Goal: Entertainment & Leisure: Browse casually

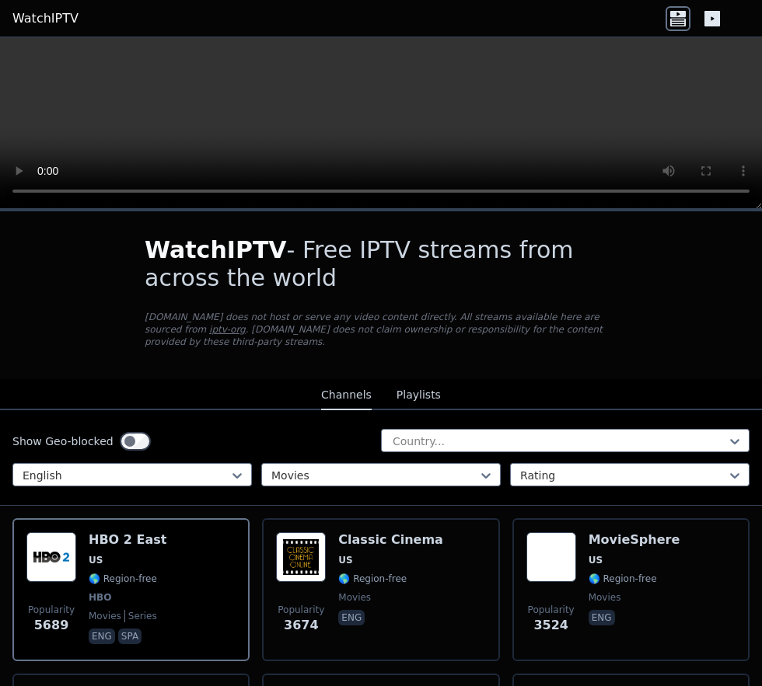
click at [596, 445] on span "🌎 Region-free" at bounding box center [622, 579] width 68 height 12
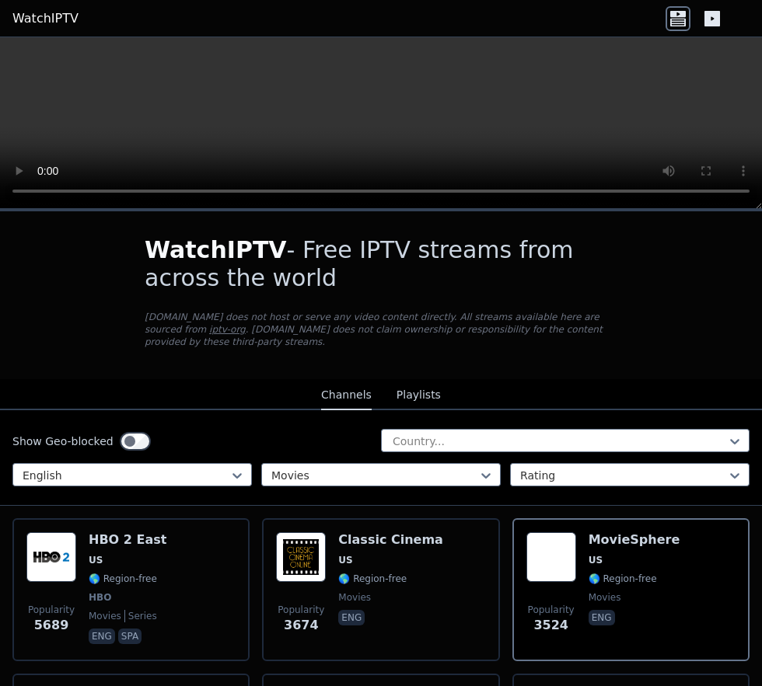
click at [92, 445] on span "🌎 Region-free" at bounding box center [123, 579] width 68 height 12
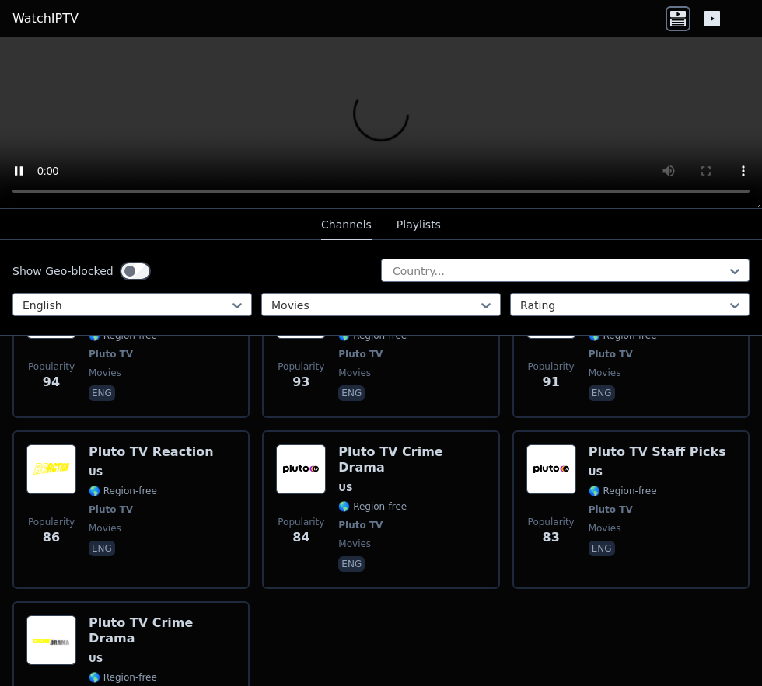
scroll to position [2582, 0]
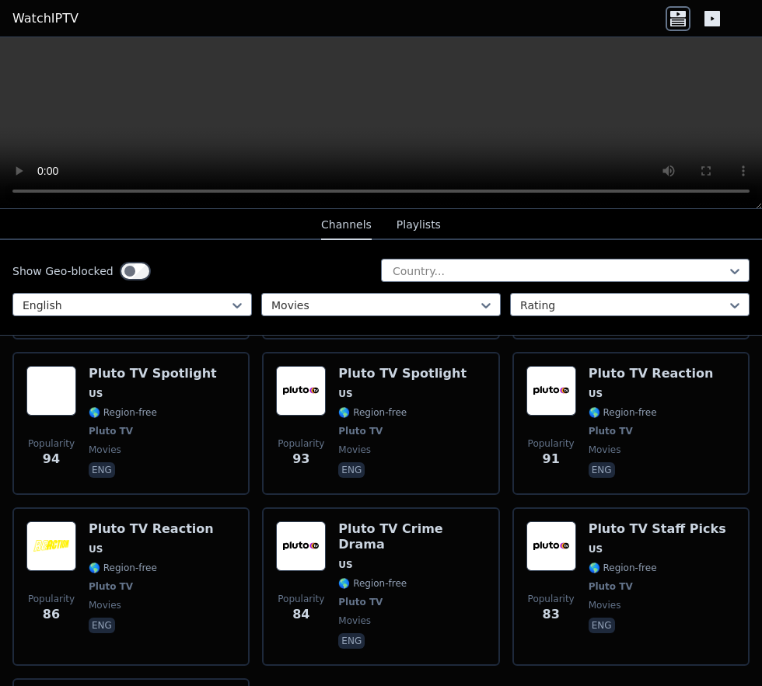
click at [601, 445] on span "Pluto TV" at bounding box center [610, 587] width 44 height 12
click at [103, 445] on span "🌎 Region-free" at bounding box center [123, 568] width 68 height 12
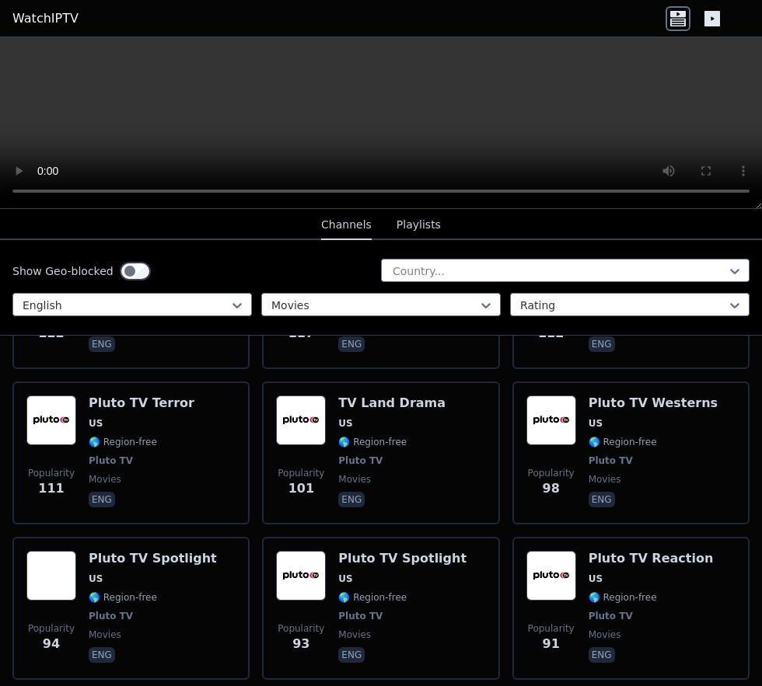
scroll to position [2394, 0]
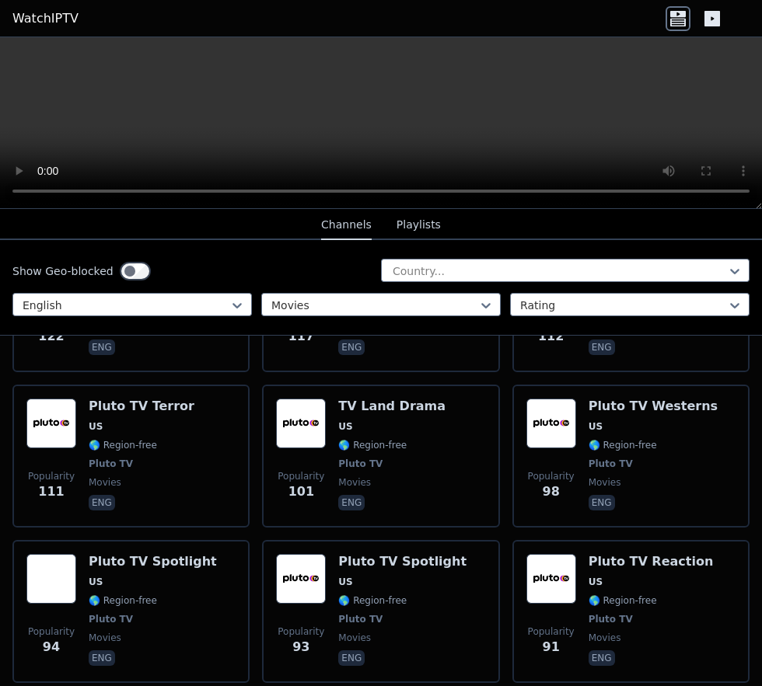
click at [355, 445] on span "Pluto TV" at bounding box center [360, 619] width 44 height 12
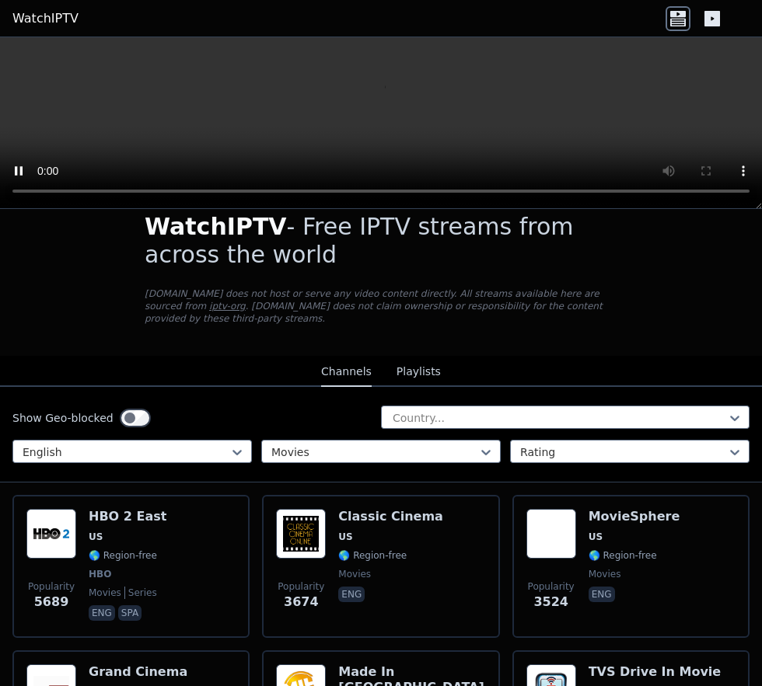
scroll to position [0, 0]
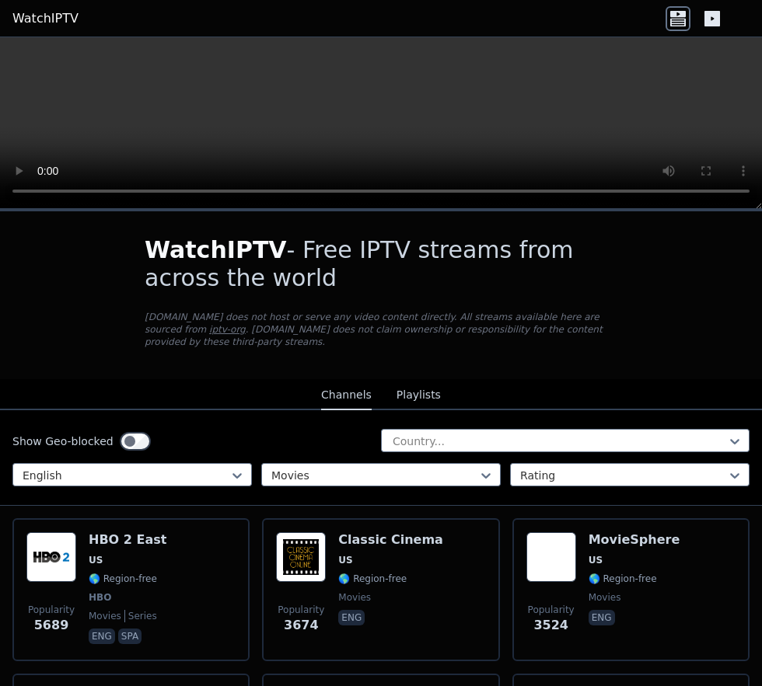
click at [587, 445] on div "Popularity 3524 MovieSphere US 🌎 Region-free movies eng" at bounding box center [630, 589] width 209 height 115
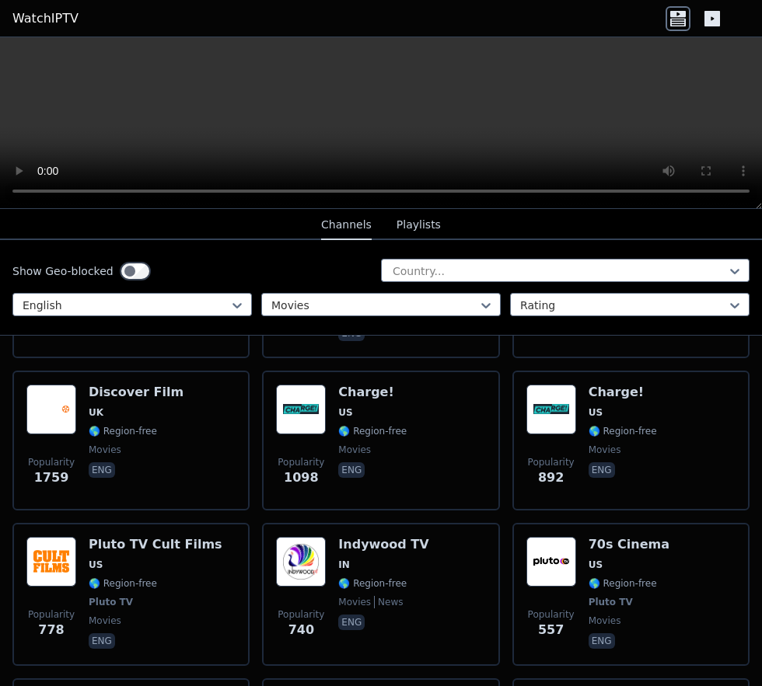
scroll to position [459, 0]
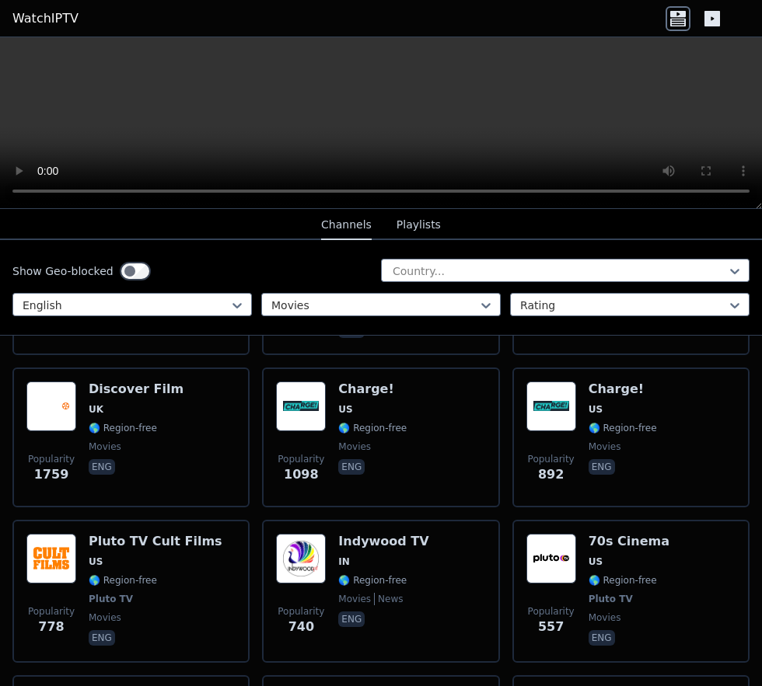
click at [106, 445] on span "🌎 Region-free" at bounding box center [123, 580] width 68 height 12
click at [590, 445] on div "70s Cinema US 🌎 Region-free Pluto TV movies eng" at bounding box center [628, 591] width 81 height 115
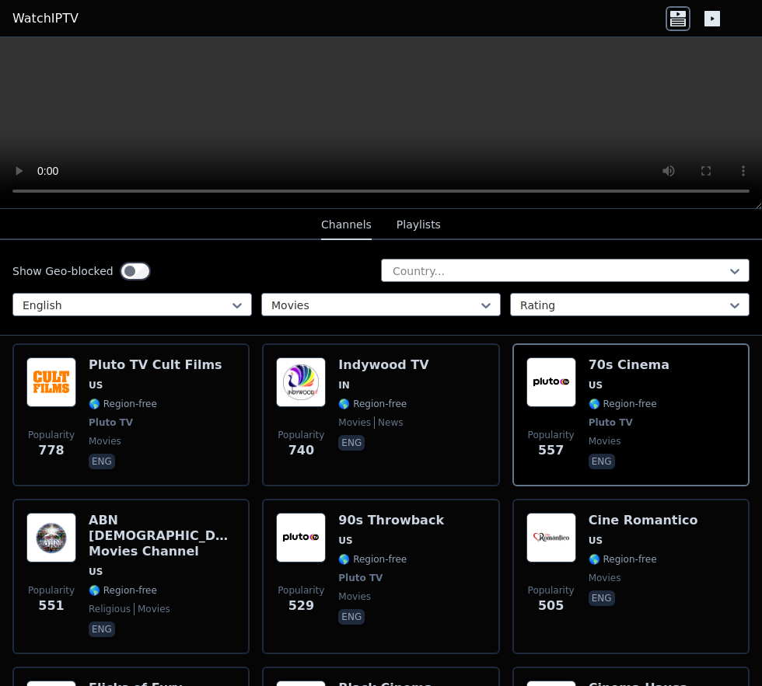
scroll to position [638, 0]
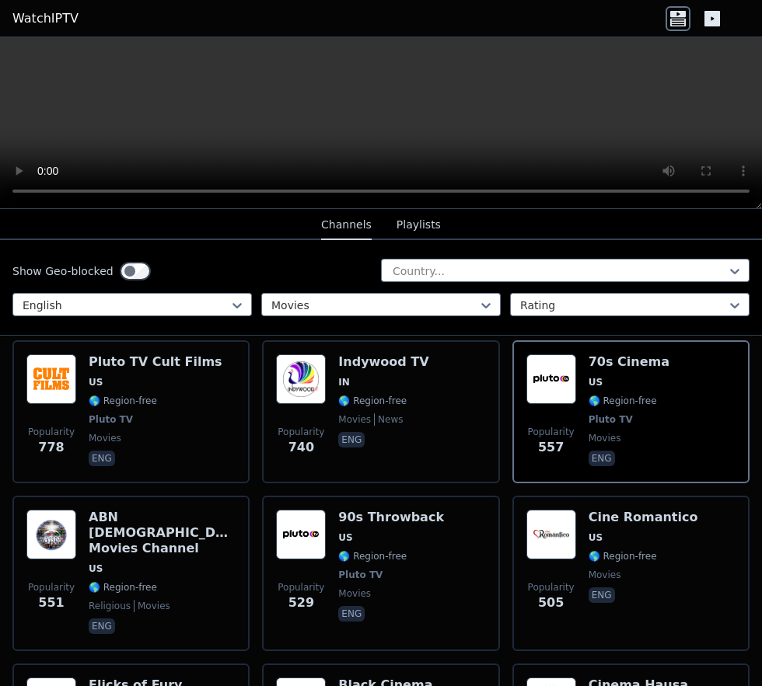
click at [353, 445] on div "90s Throwback US 🌎 Region-free Pluto TV movies eng" at bounding box center [391, 573] width 106 height 127
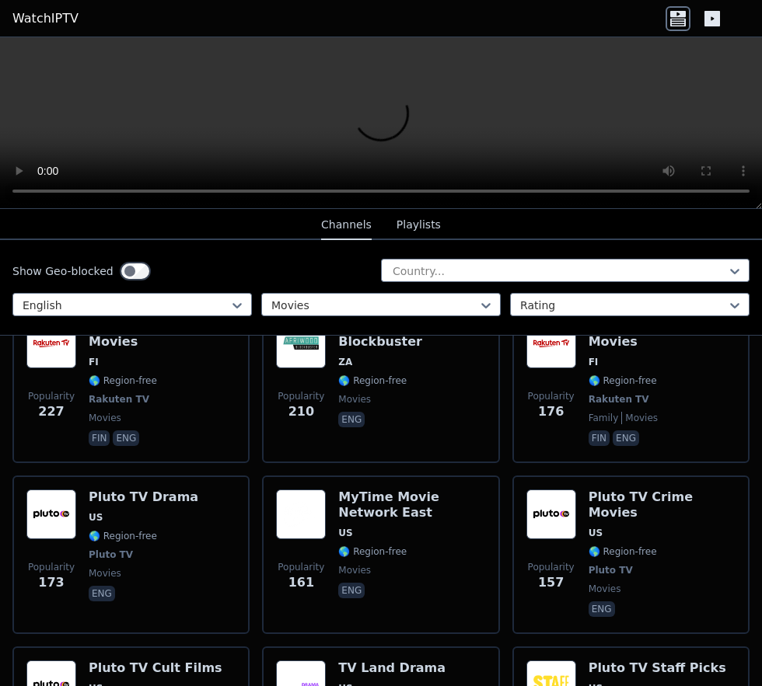
scroll to position [1661, 0]
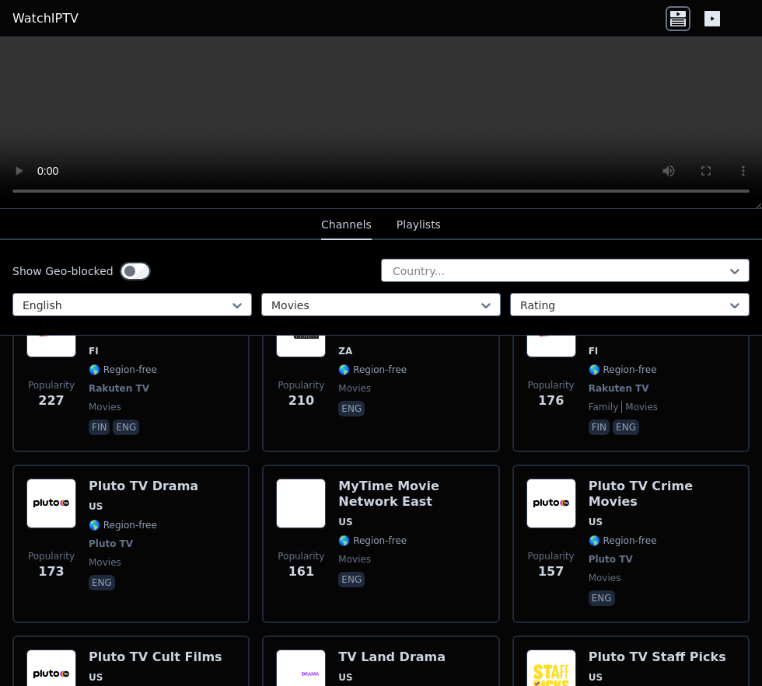
click at [377, 445] on span "🌎 Region-free" at bounding box center [372, 541] width 68 height 12
click at [145, 445] on div "Pluto TV Drama US 🌎 Region-free Pluto TV movies eng" at bounding box center [144, 544] width 110 height 131
click at [624, 445] on span "Pluto TV" at bounding box center [661, 559] width 147 height 12
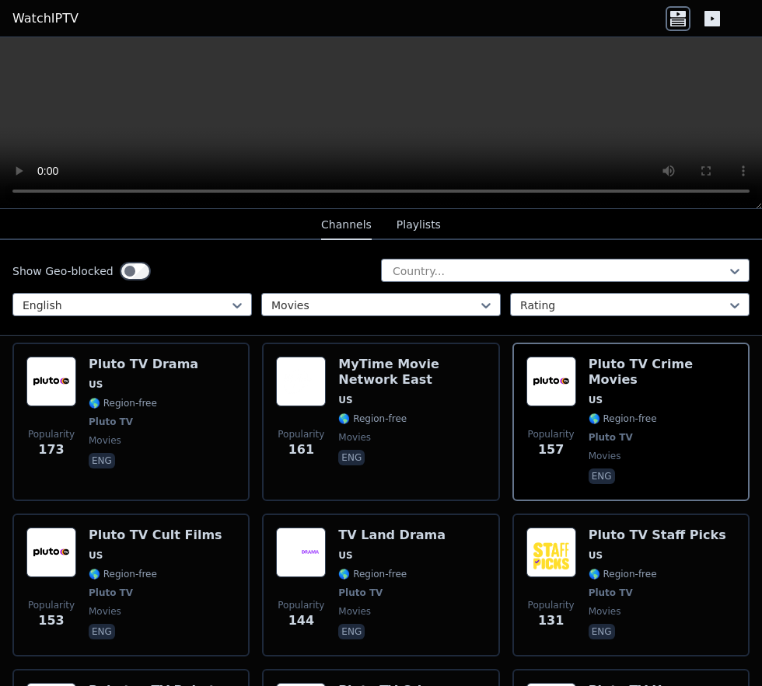
scroll to position [1786, 0]
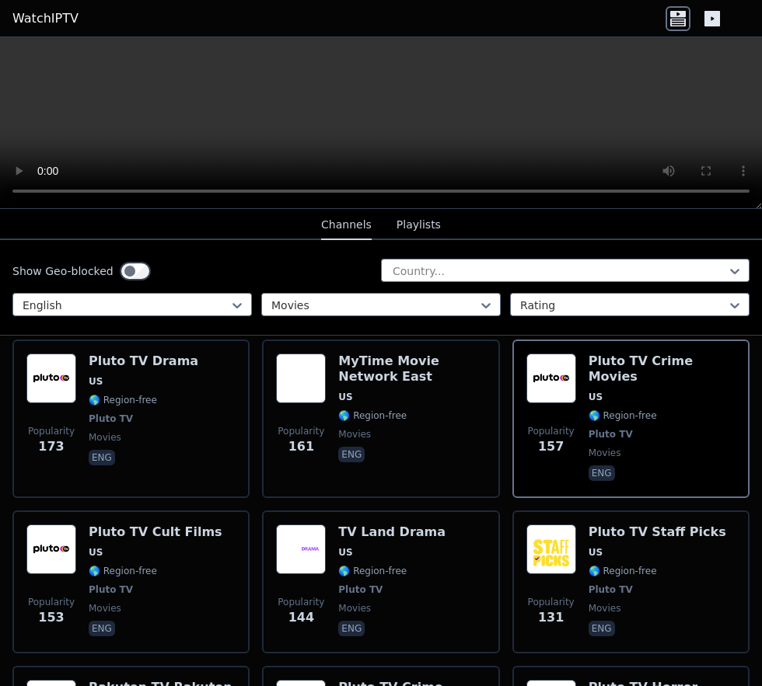
click at [118, 445] on span "Pluto TV" at bounding box center [111, 590] width 44 height 12
click at [606, 445] on div "Pluto TV Staff Picks US 🌎 Region-free Pluto TV movies eng" at bounding box center [657, 582] width 138 height 115
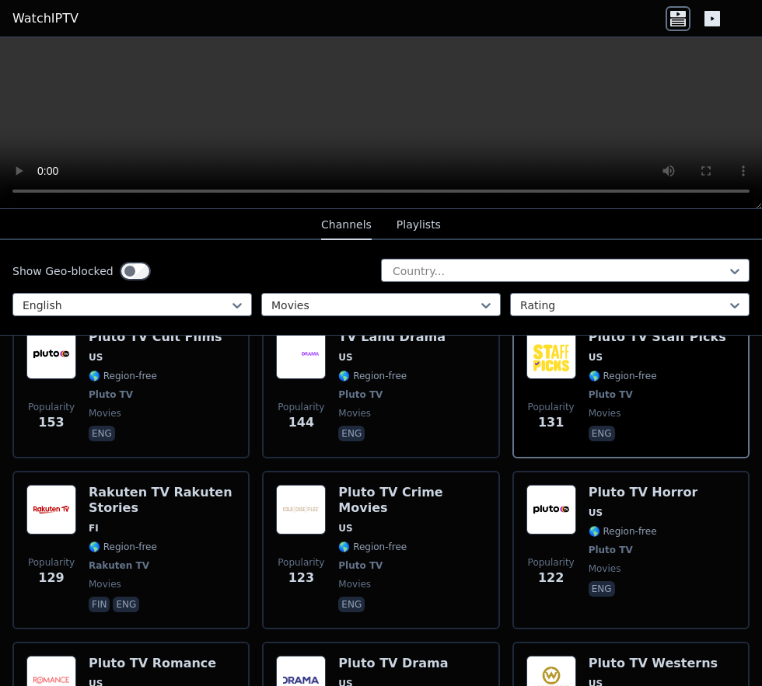
scroll to position [1989, 0]
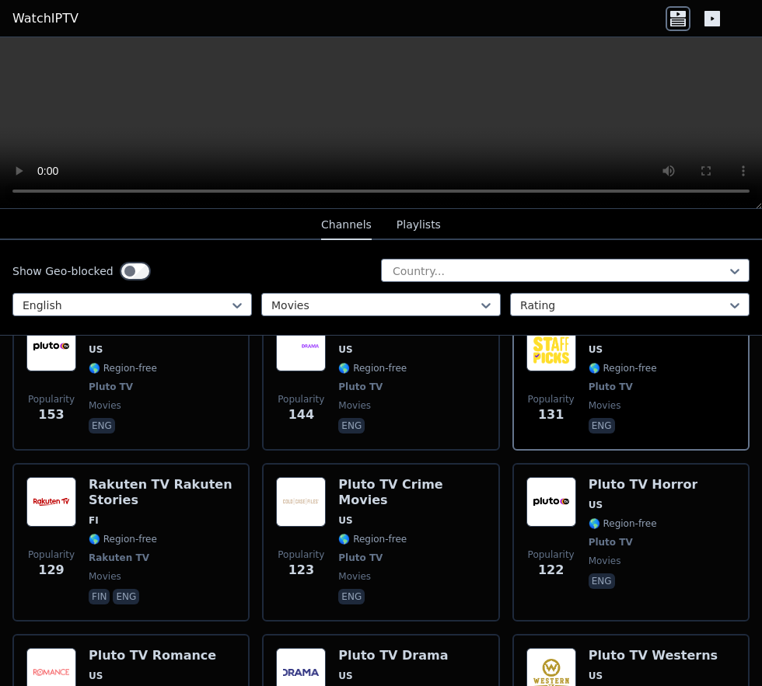
click at [649, 445] on span "Pluto TV" at bounding box center [643, 542] width 110 height 12
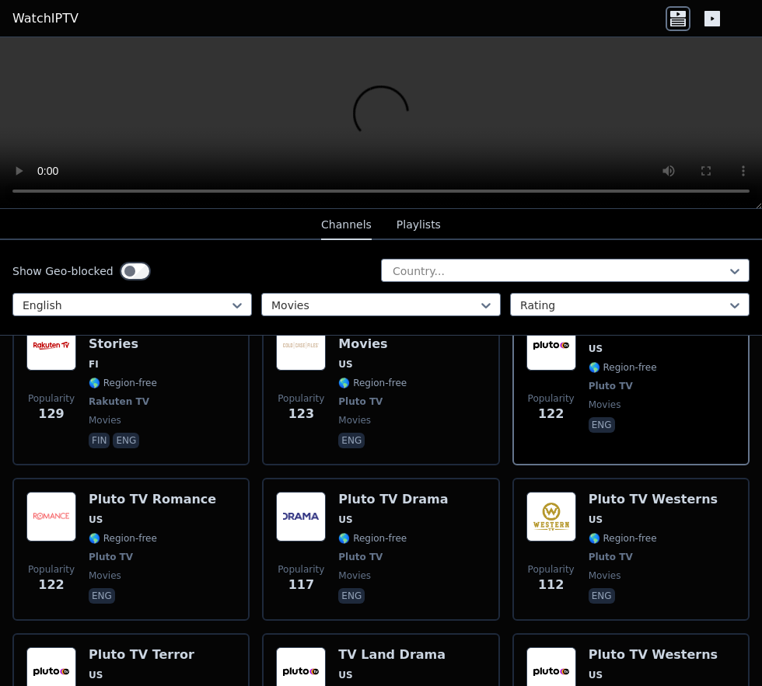
scroll to position [2165, 0]
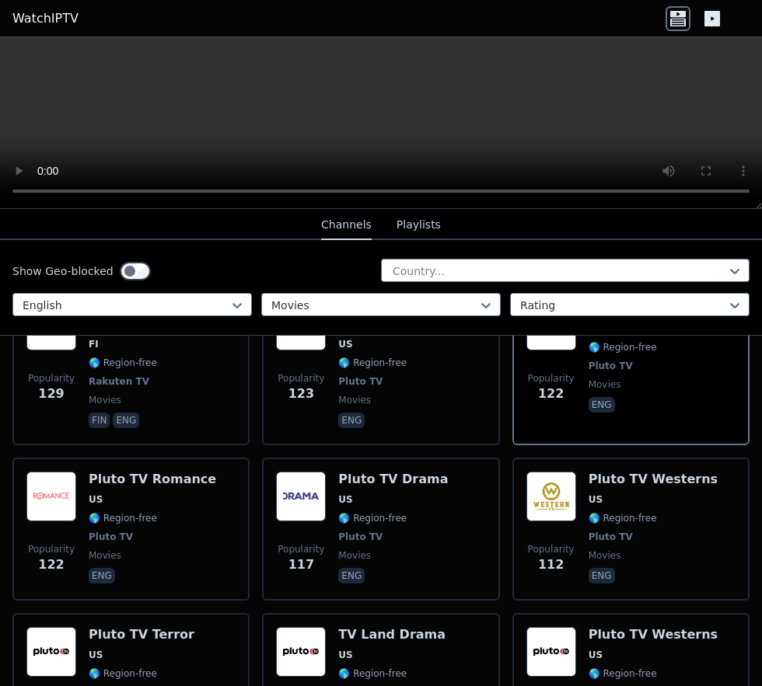
click at [605, 445] on span "US" at bounding box center [652, 655] width 129 height 12
click at [115, 445] on div "Pluto TV Terror US 🌎 Region-free Pluto TV movies eng" at bounding box center [142, 684] width 106 height 115
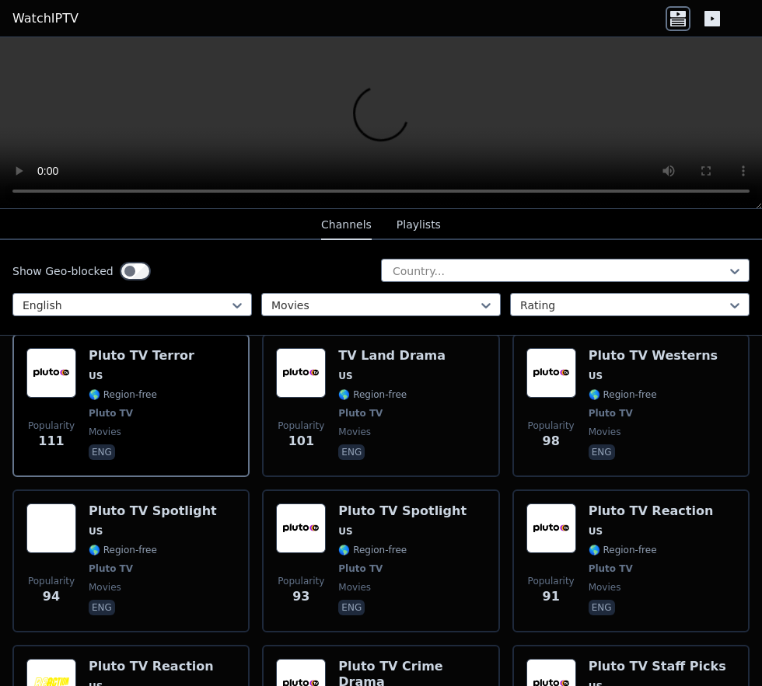
scroll to position [2447, 0]
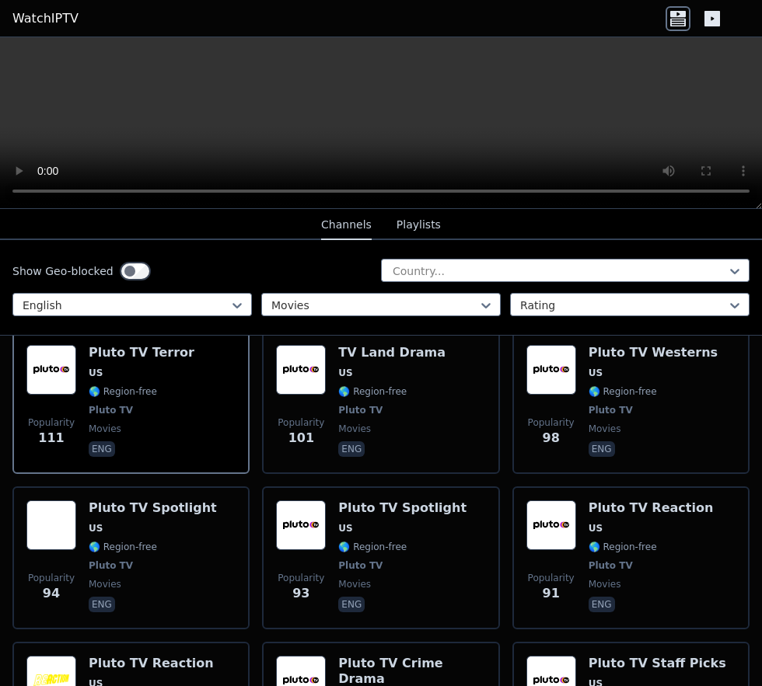
click at [366, 445] on span "Pluto TV" at bounding box center [360, 566] width 44 height 12
click at [607, 445] on span "US" at bounding box center [650, 528] width 125 height 12
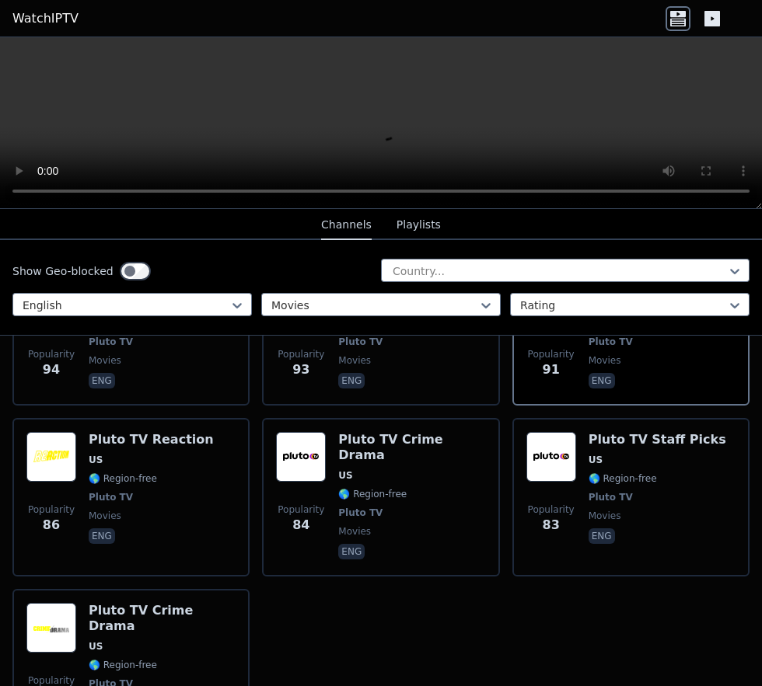
scroll to position [2670, 0]
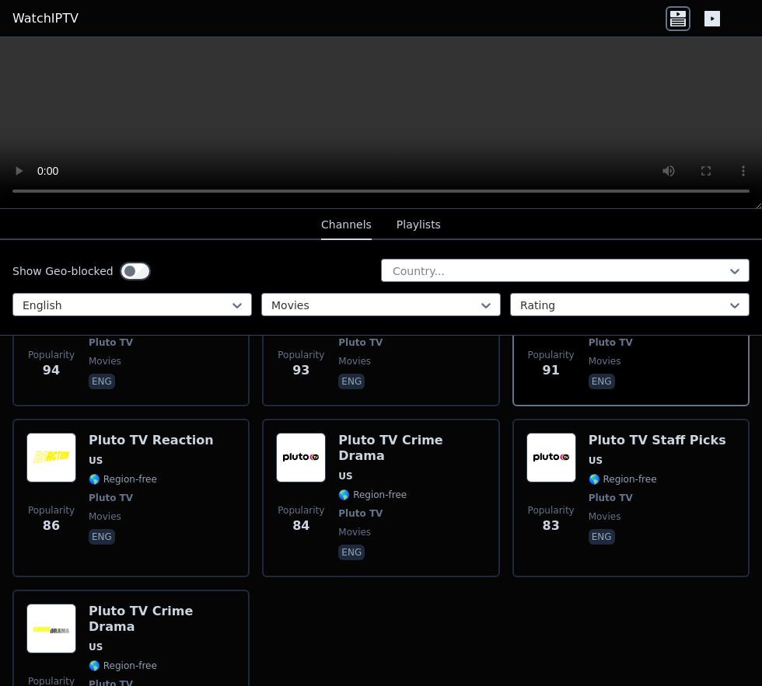
click at [364, 445] on div "Pluto TV Crime Drama US 🌎 Region-free Pluto TV movies eng" at bounding box center [411, 498] width 147 height 131
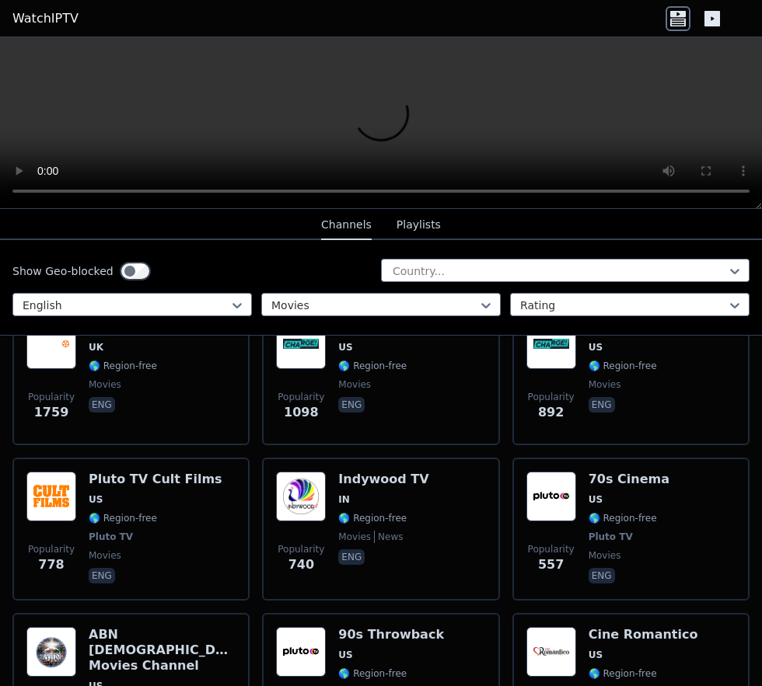
scroll to position [0, 0]
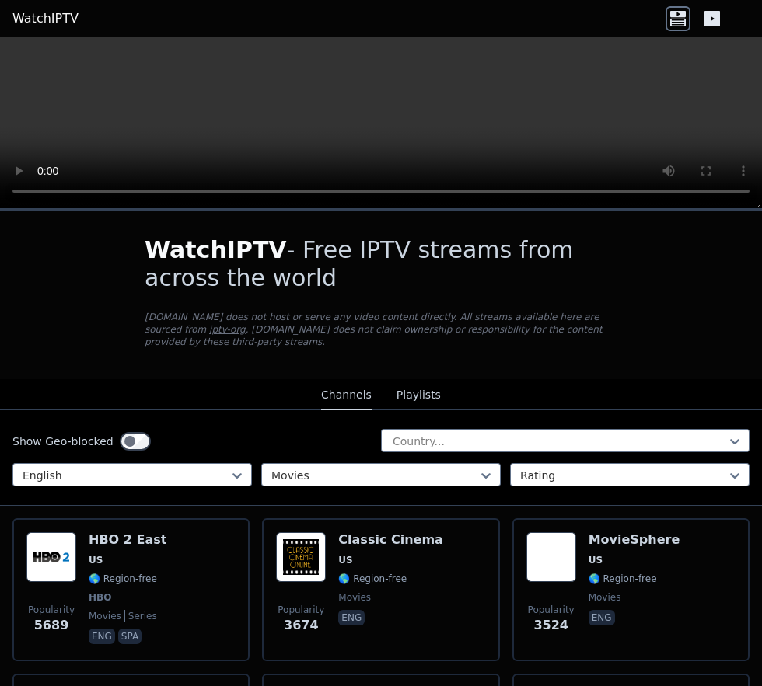
click at [113, 445] on span "🌎 Region-free" at bounding box center [123, 579] width 68 height 12
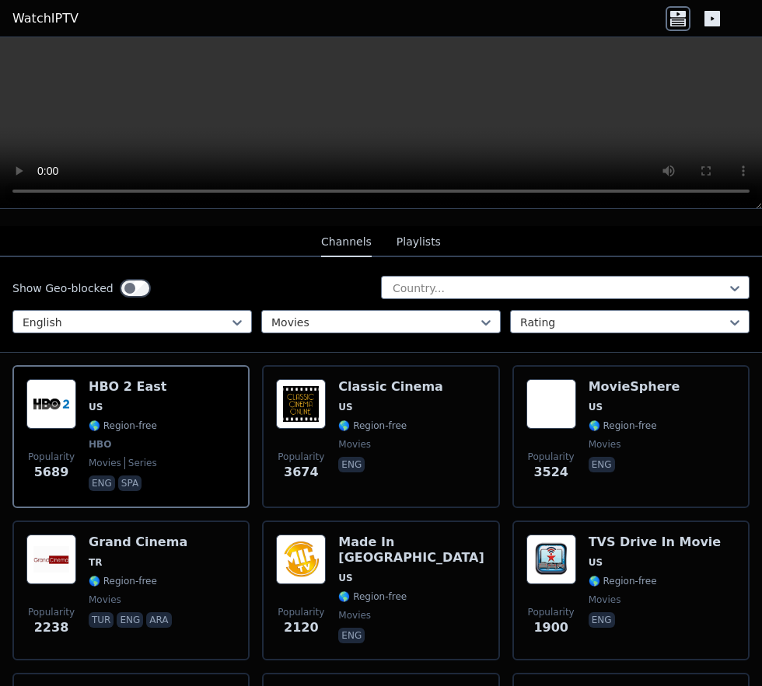
scroll to position [154, 0]
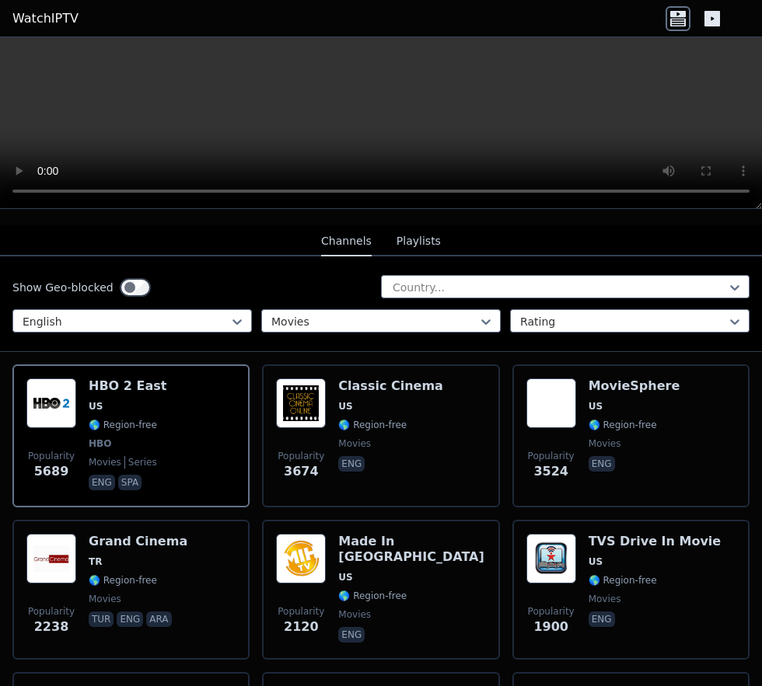
click at [130, 423] on div "HBO 2 East US 🌎 Region-free HBO movies series eng spa" at bounding box center [128, 435] width 78 height 115
click at [612, 405] on div "MovieSphere US 🌎 Region-free movies eng" at bounding box center [634, 435] width 92 height 115
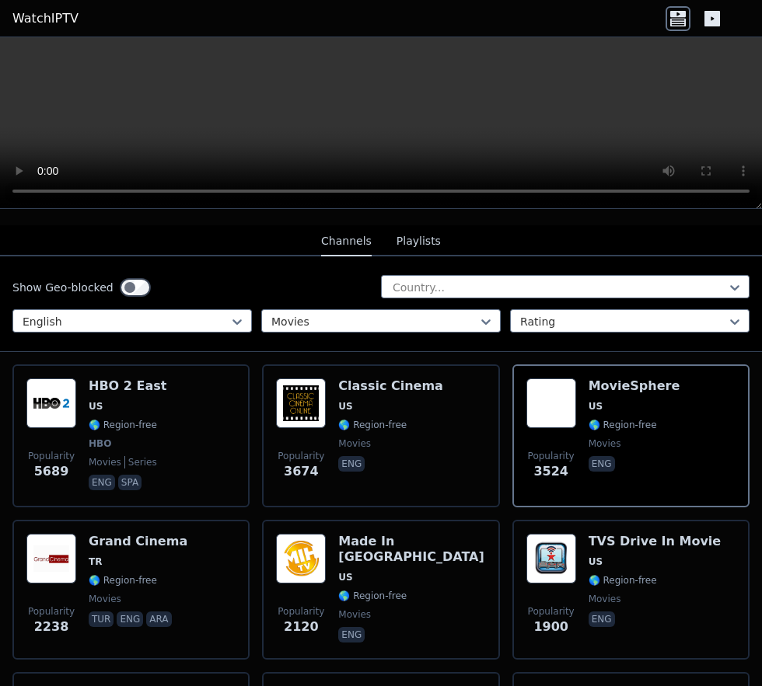
click at [124, 419] on span "🌎 Region-free" at bounding box center [123, 425] width 68 height 12
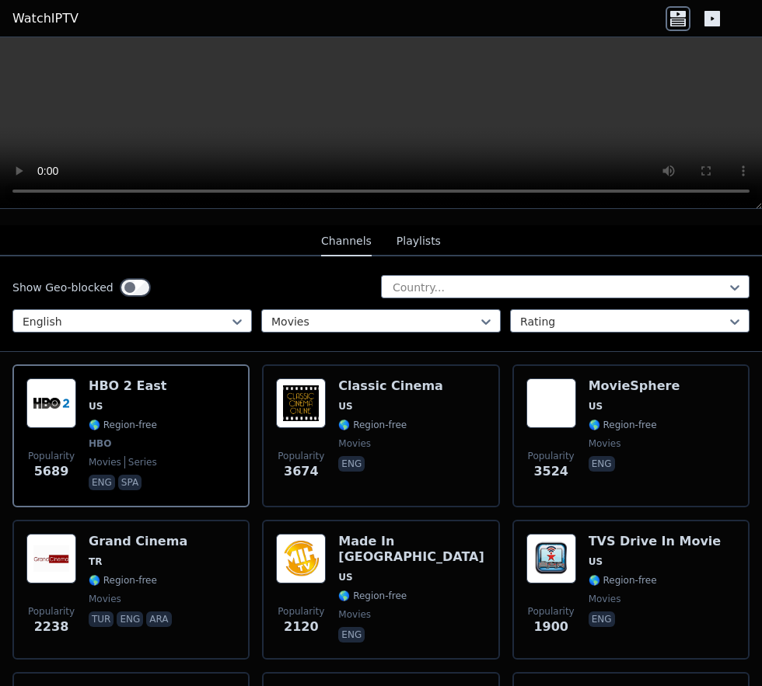
click at [638, 419] on span "🌎 Region-free" at bounding box center [622, 425] width 68 height 12
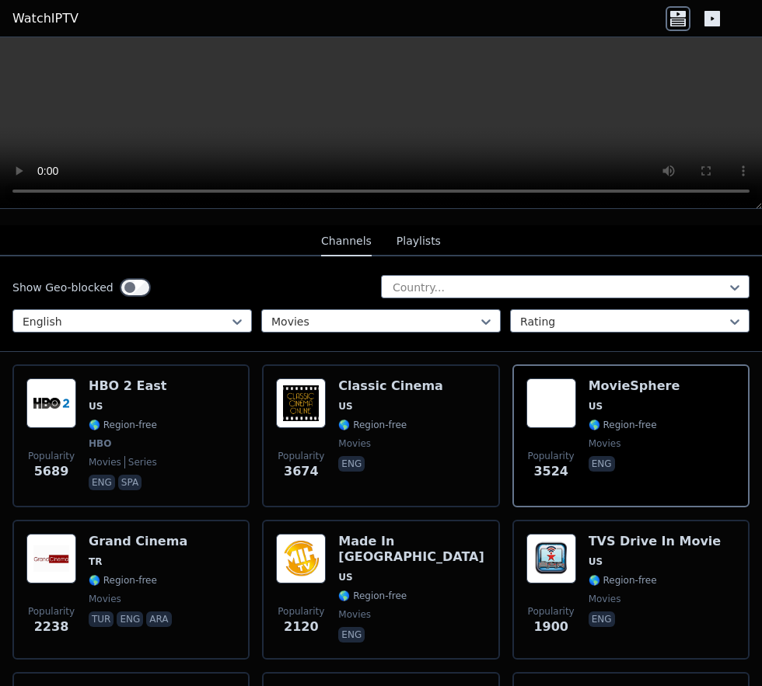
click at [83, 437] on div "Popularity 5689 HBO 2 East US 🌎 Region-free HBO movies series eng spa" at bounding box center [130, 435] width 209 height 115
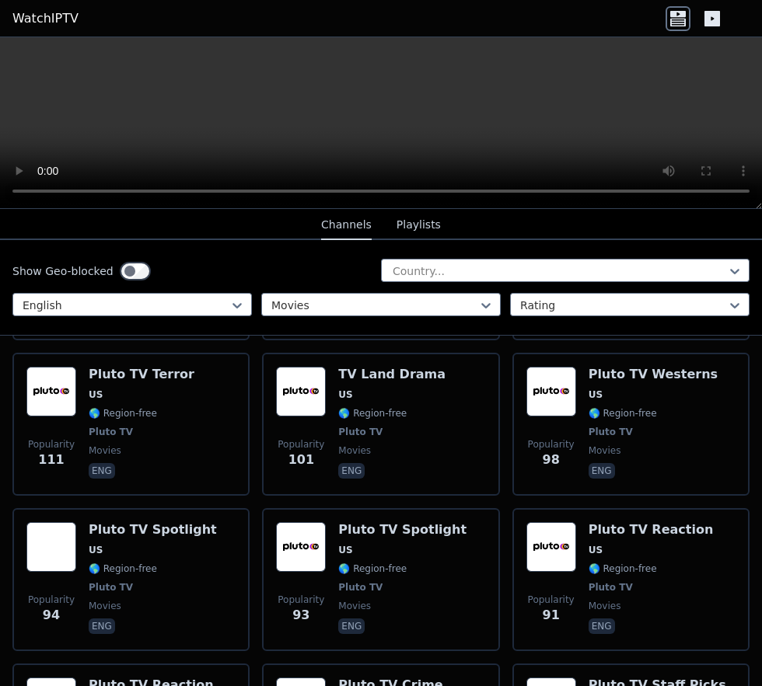
scroll to position [2725, 0]
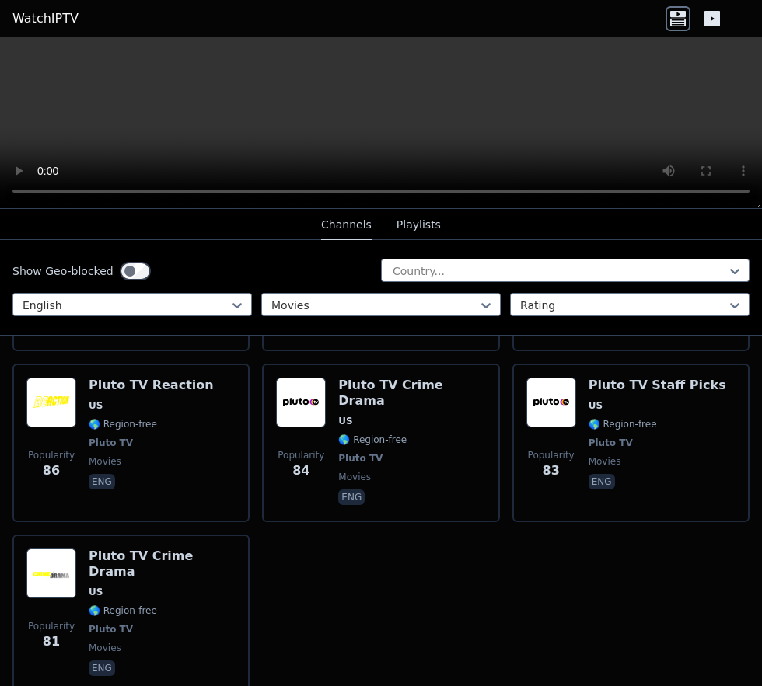
click at [118, 445] on span "🌎 Region-free" at bounding box center [123, 611] width 68 height 12
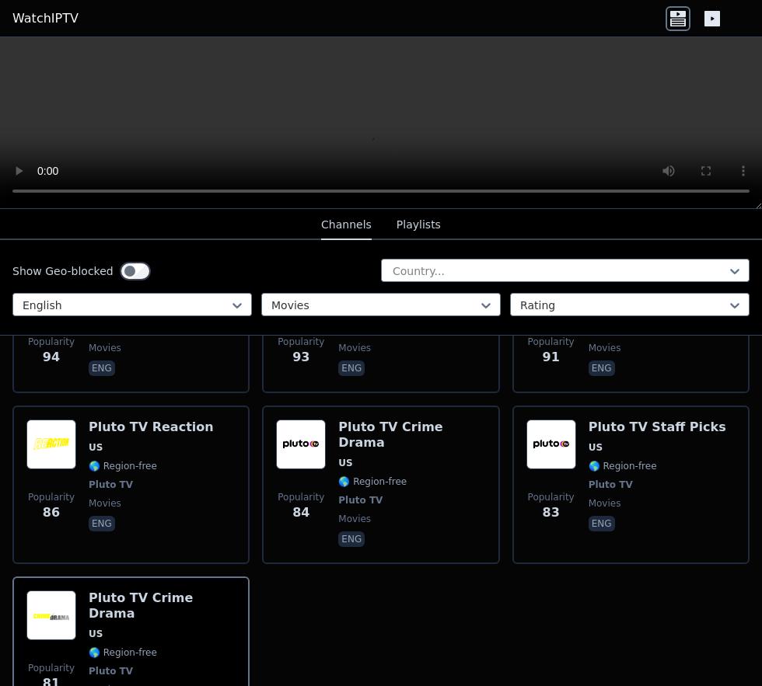
scroll to position [2683, 0]
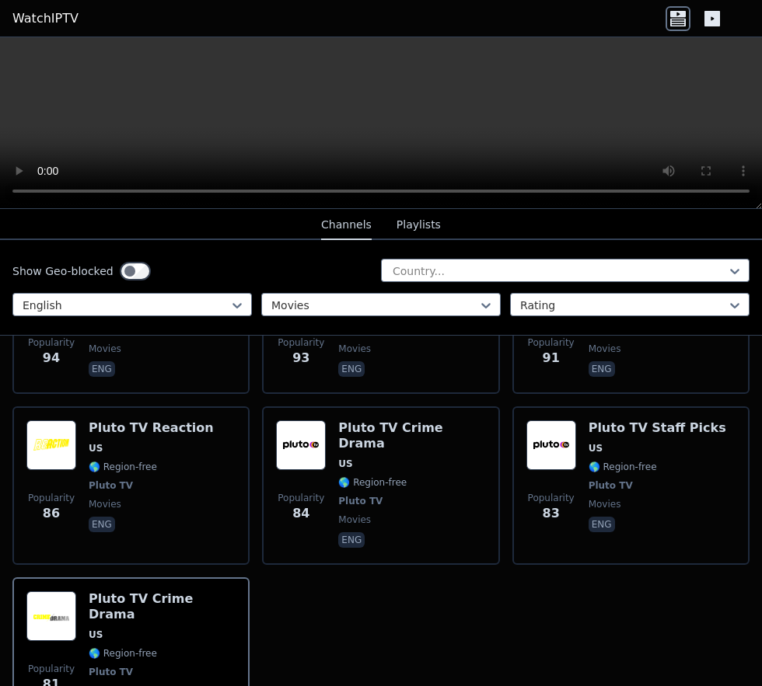
click at [604, 445] on div "Pluto TV Staff Picks US 🌎 Region-free Pluto TV movies eng" at bounding box center [657, 485] width 138 height 131
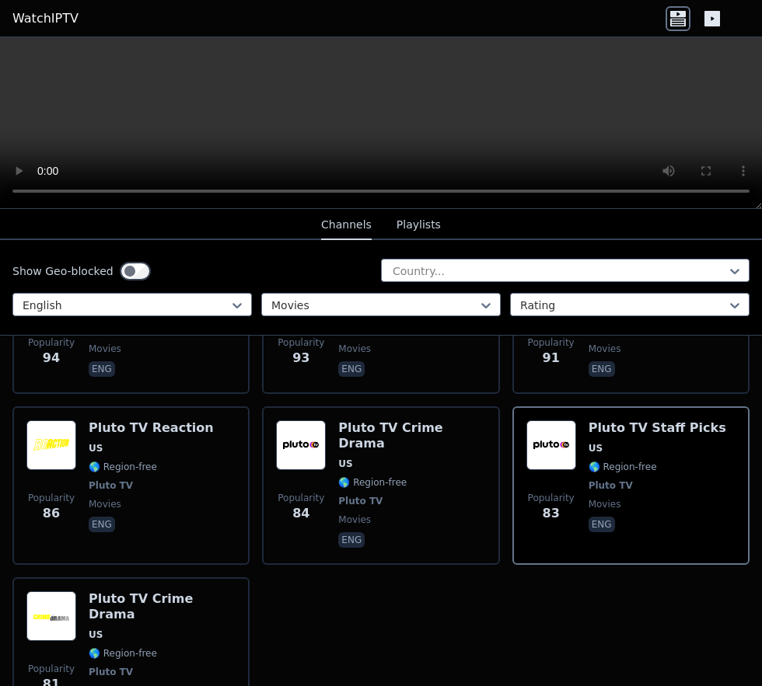
click at [361, 445] on span "🌎 Region-free" at bounding box center [372, 482] width 68 height 12
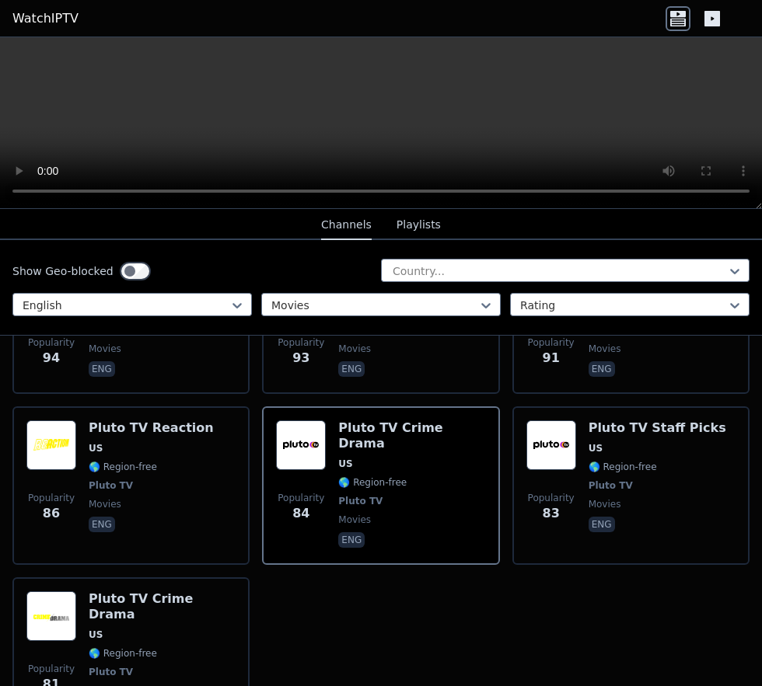
click at [127, 445] on span "🌎 Region-free" at bounding box center [123, 467] width 68 height 12
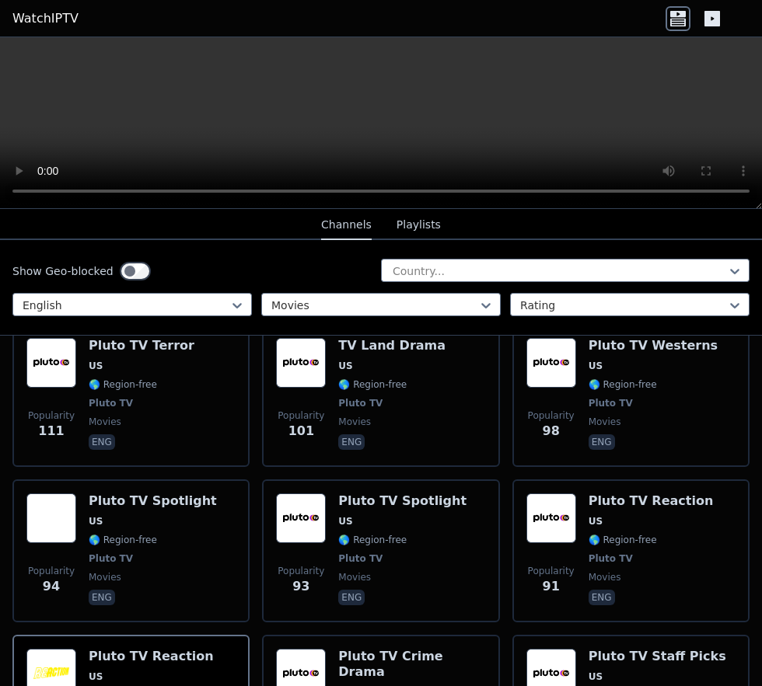
scroll to position [2446, 0]
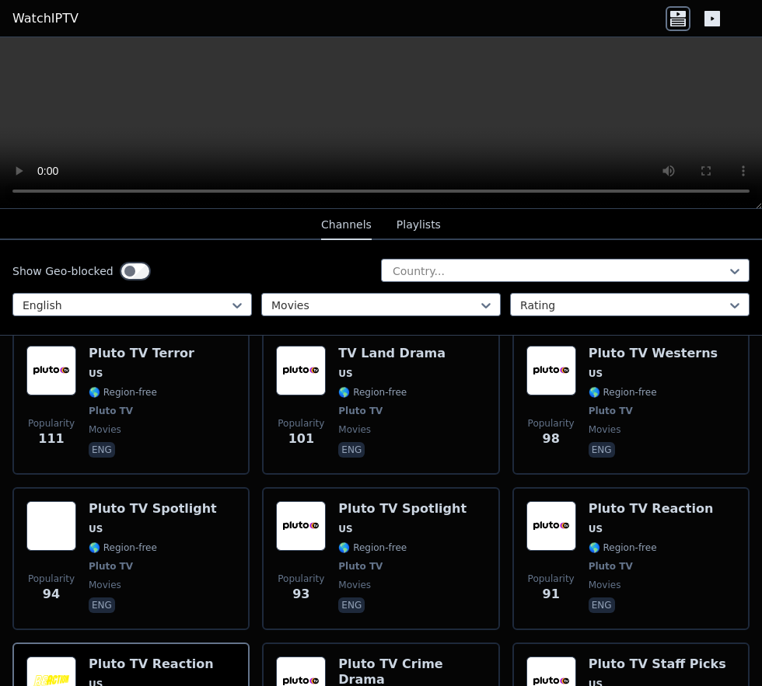
click at [358, 445] on span "Pluto TV" at bounding box center [360, 566] width 44 height 12
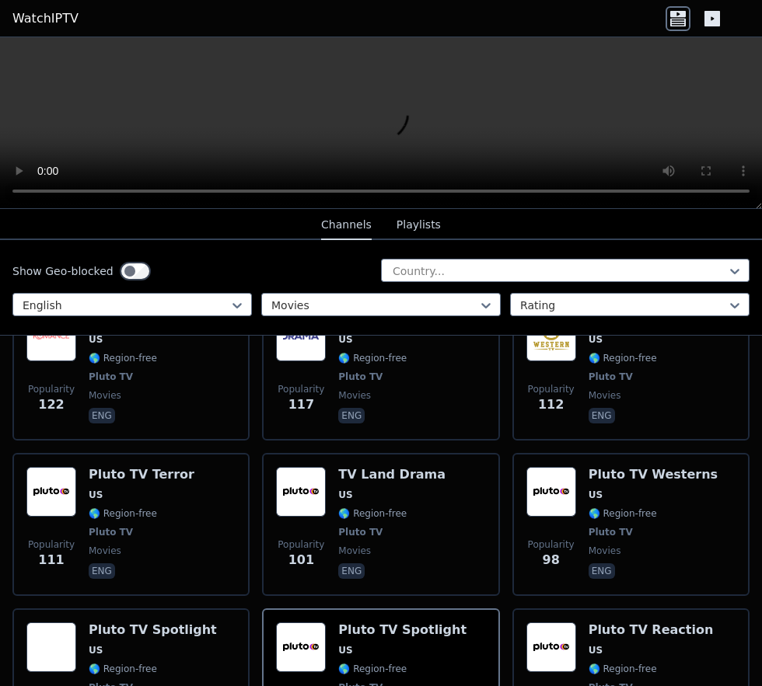
scroll to position [2319, 0]
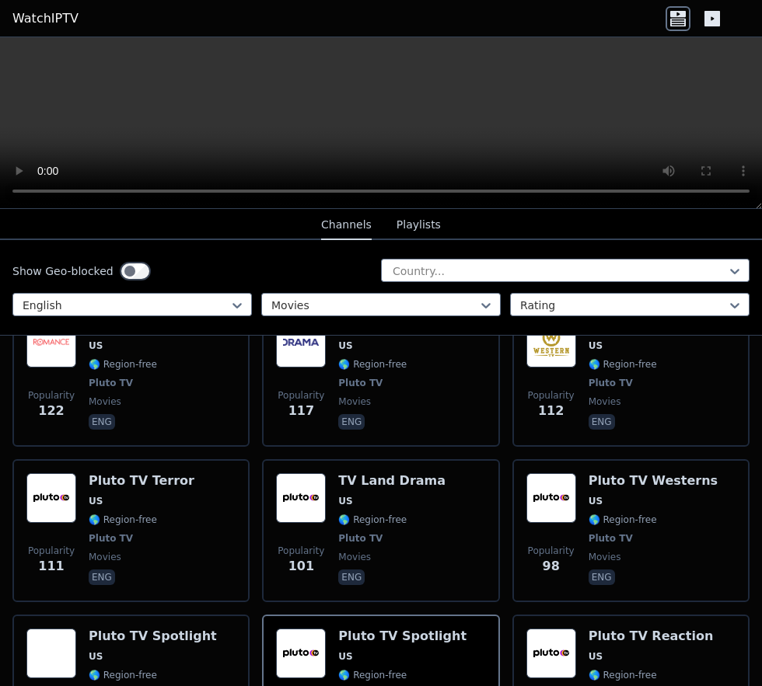
click at [626, 445] on span "movies" at bounding box center [652, 557] width 129 height 12
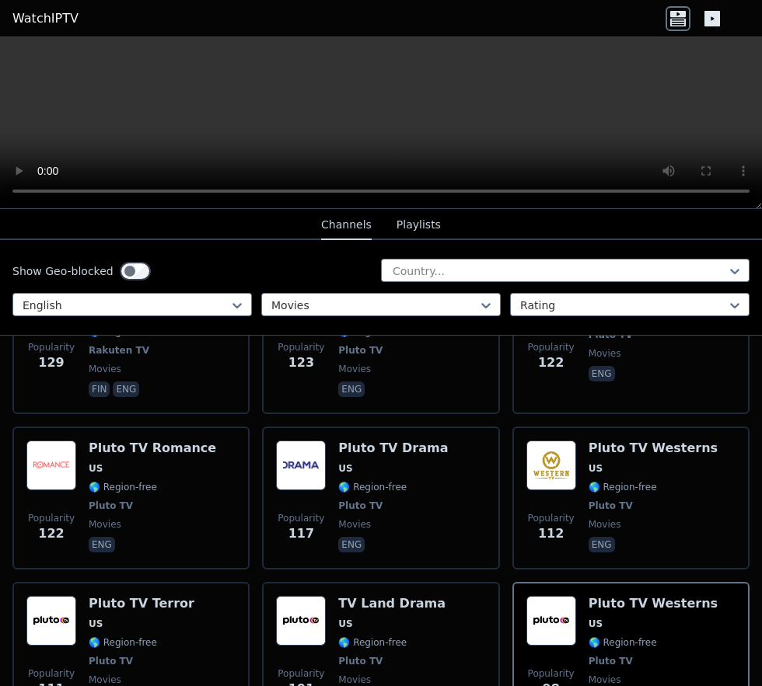
scroll to position [2202, 0]
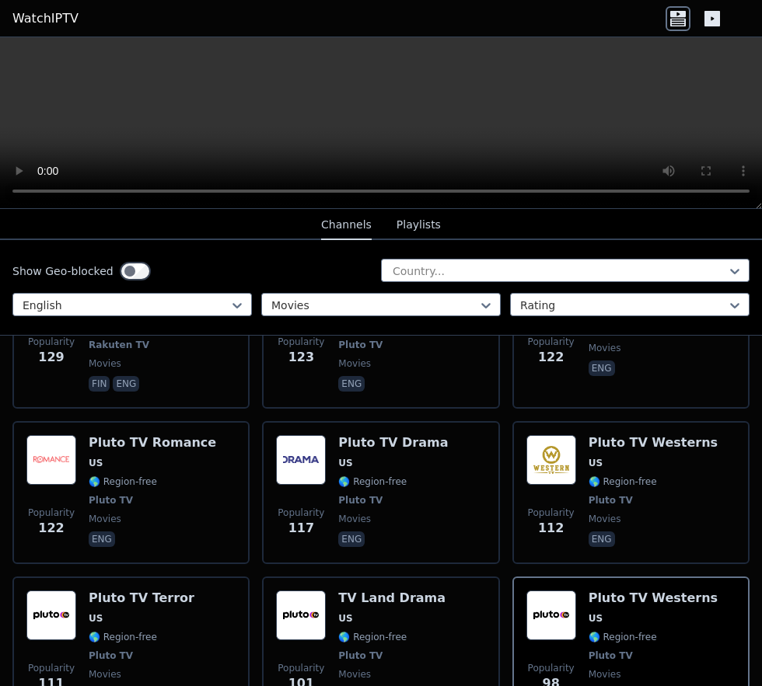
click at [86, 445] on div "Popularity 111 Pluto TV Terror US 🌎 Region-free Pluto TV movies eng" at bounding box center [130, 648] width 209 height 115
click at [366, 445] on div "Pluto TV Drama US 🌎 Region-free Pluto TV movies eng" at bounding box center [393, 492] width 110 height 115
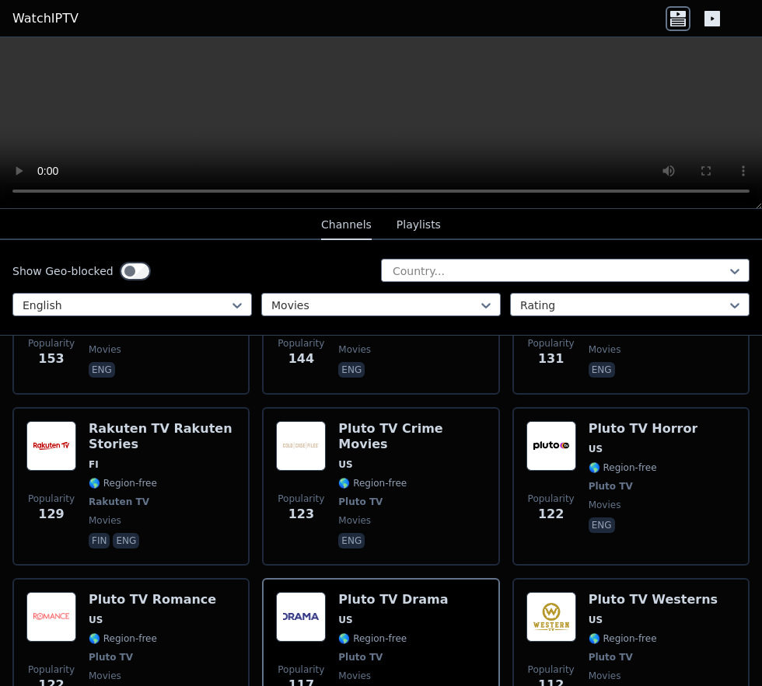
scroll to position [2025, 0]
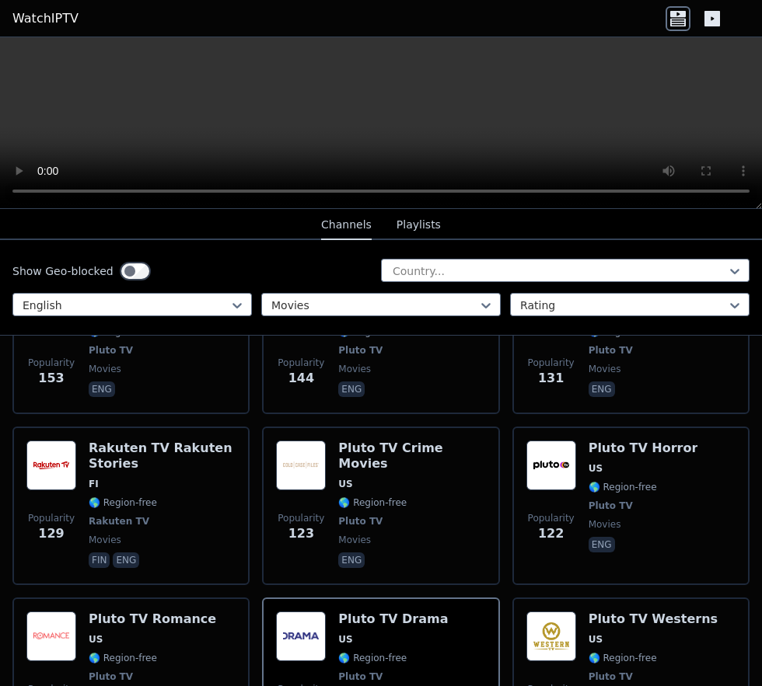
click at [610, 445] on span "Pluto TV" at bounding box center [610, 506] width 44 height 12
click at [364, 445] on span "Pluto TV" at bounding box center [360, 521] width 44 height 12
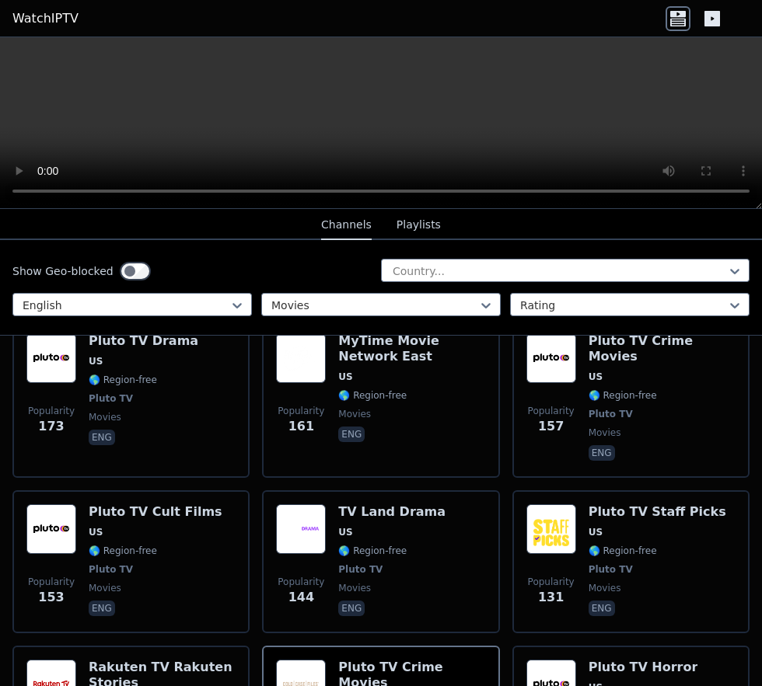
scroll to position [1804, 0]
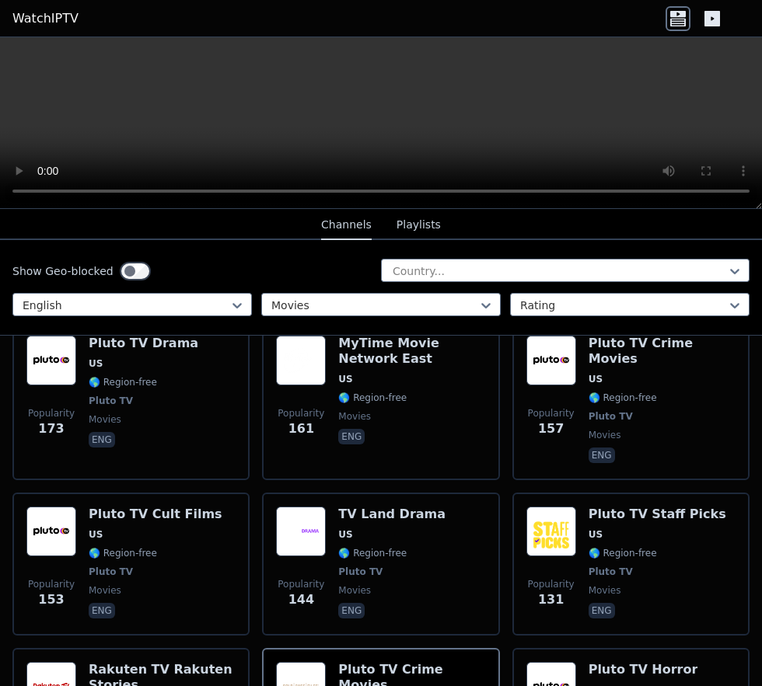
click at [102, 445] on span "🌎 Region-free" at bounding box center [123, 553] width 68 height 12
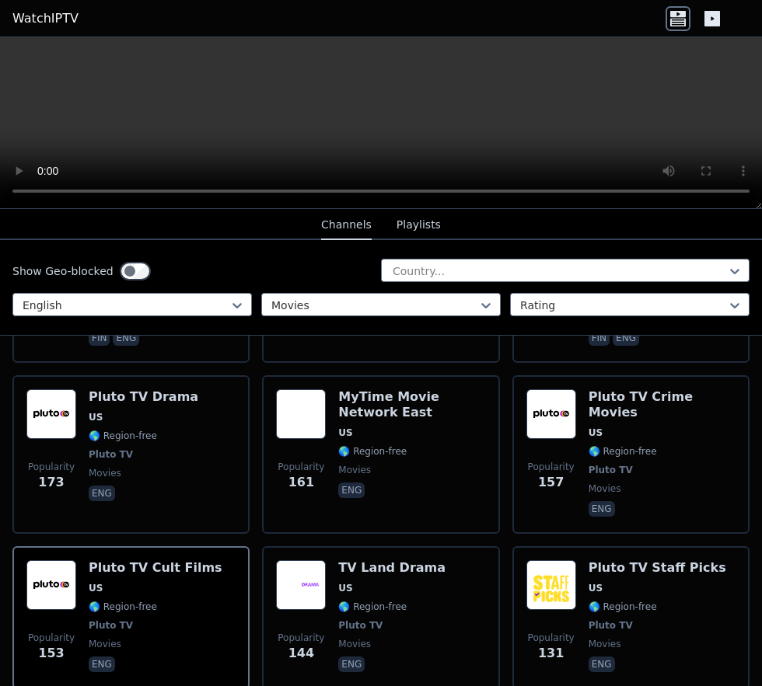
scroll to position [1646, 0]
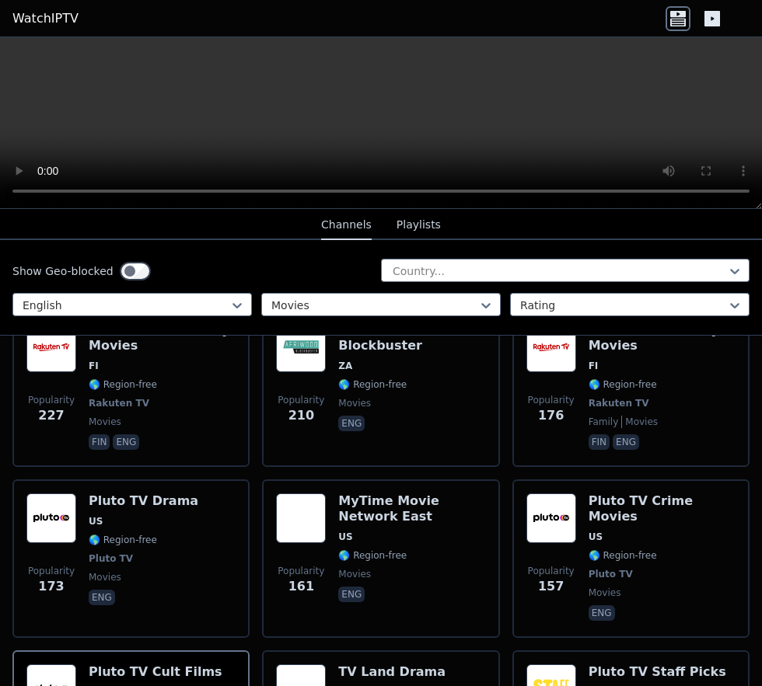
click at [364, 445] on div "MyTime Movie Network East US 🌎 Region-free movies eng" at bounding box center [411, 558] width 147 height 131
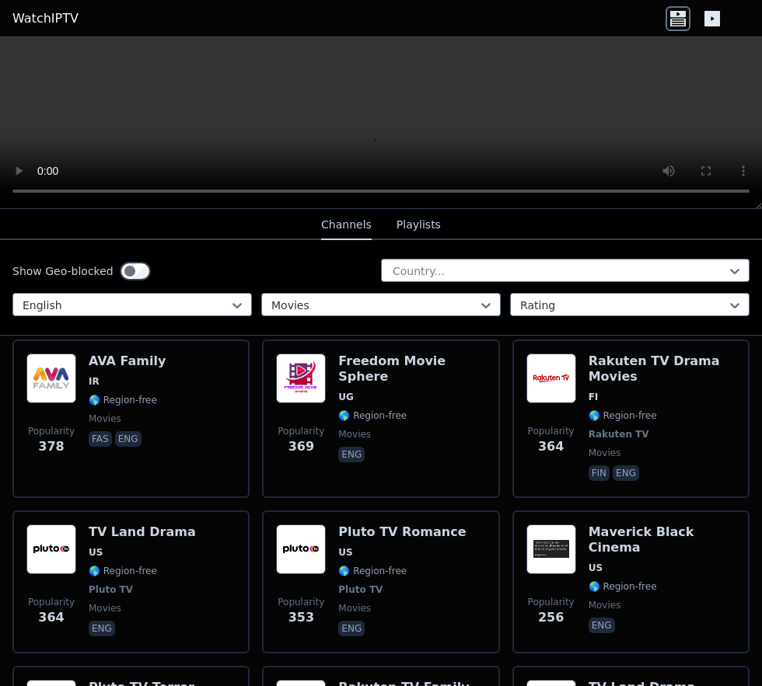
scroll to position [1112, 0]
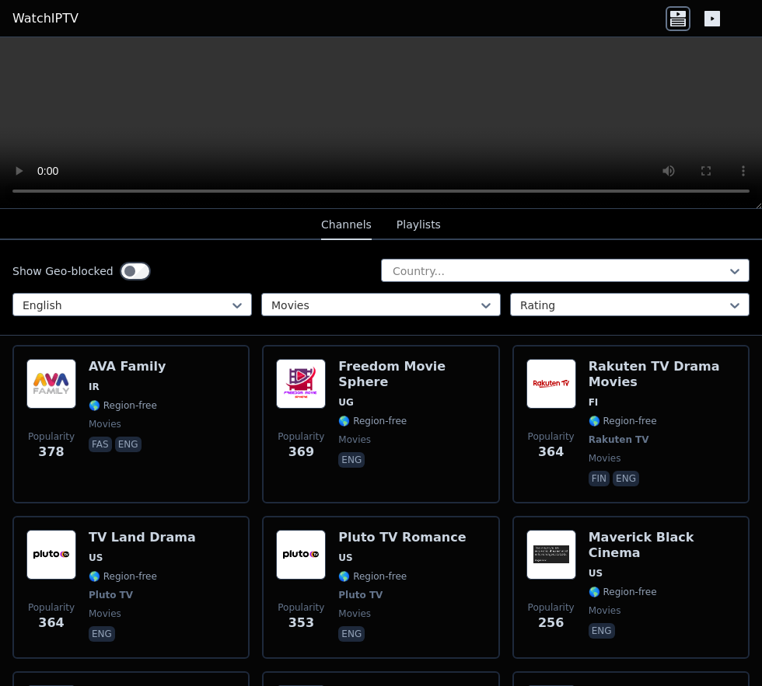
click at [588, 445] on span "🌎 Region-free" at bounding box center [622, 592] width 68 height 12
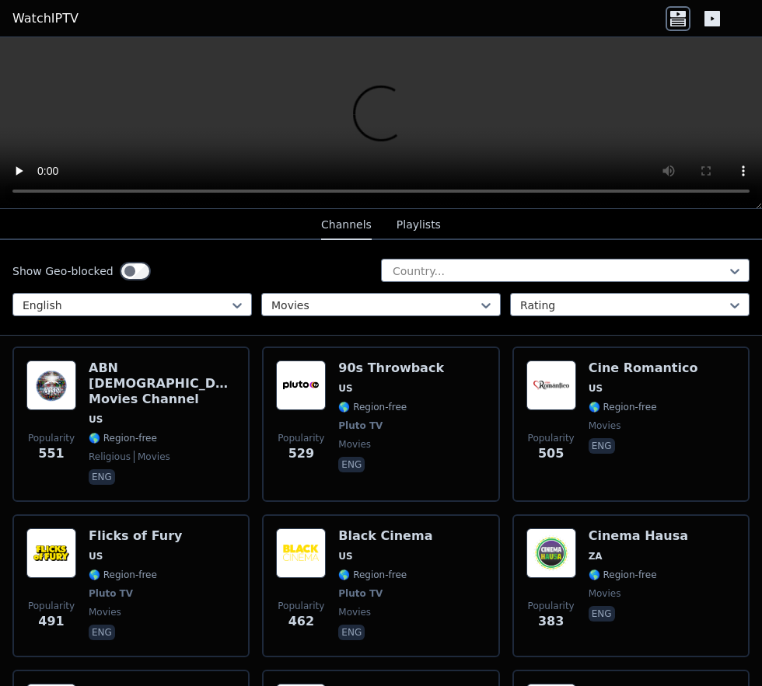
scroll to position [786, 0]
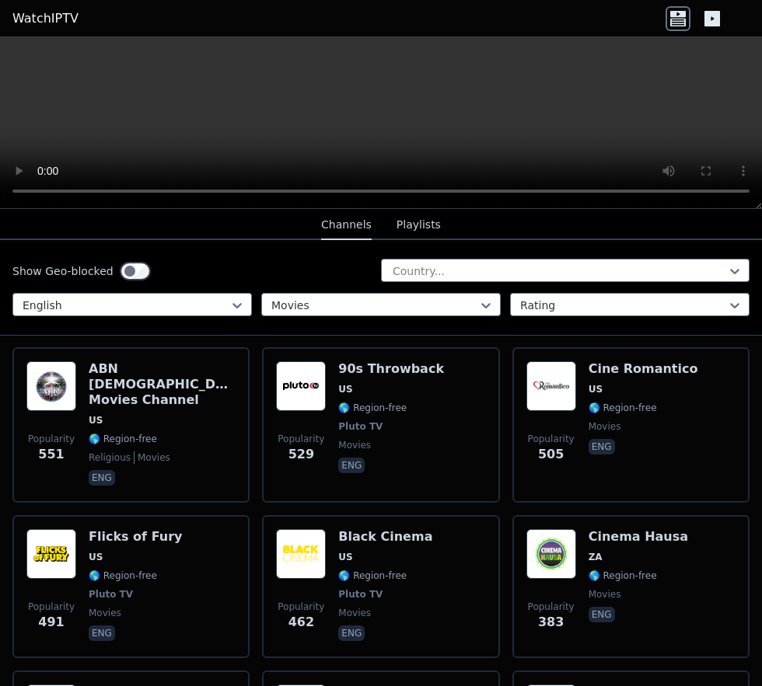
click at [342, 445] on span "US" at bounding box center [345, 557] width 14 height 12
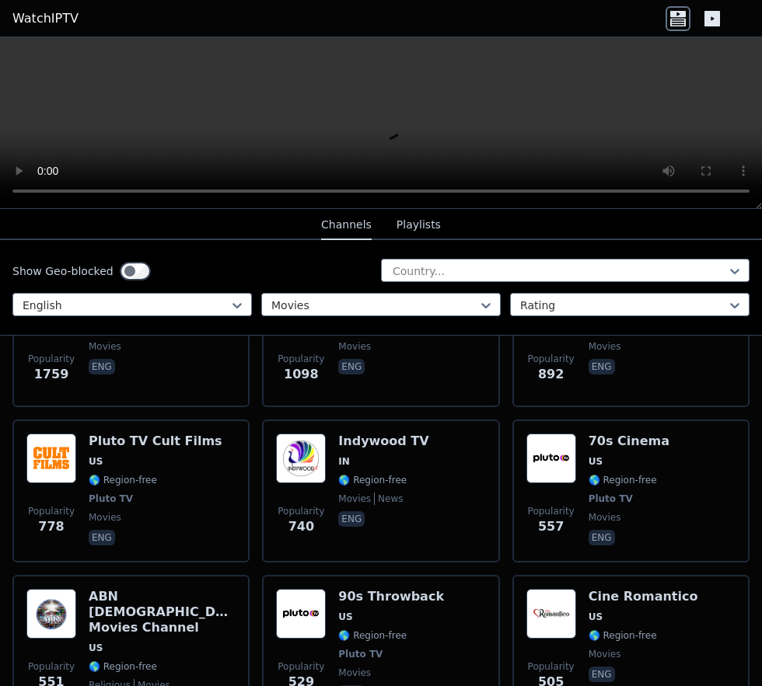
scroll to position [551, 0]
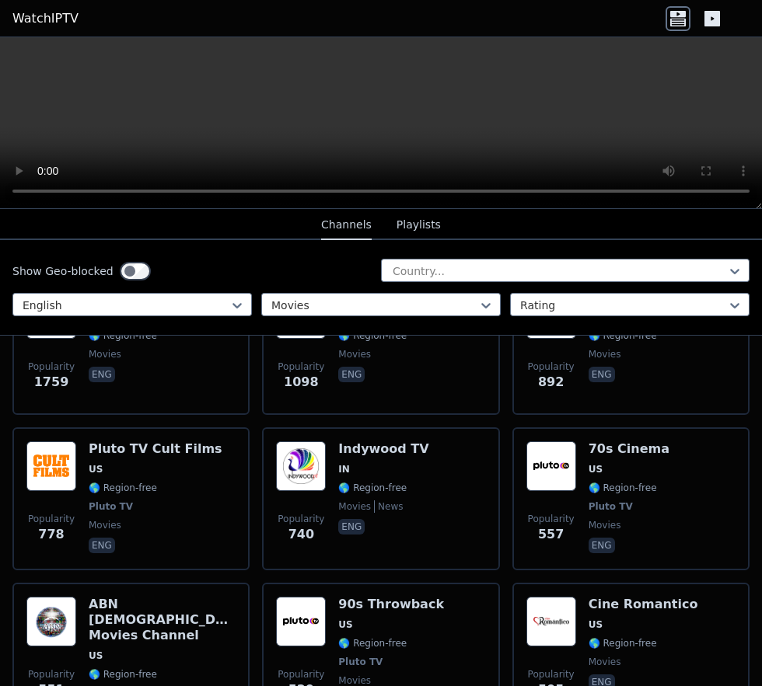
click at [350, 445] on span "🌎 Region-free" at bounding box center [372, 643] width 68 height 12
click at [564, 445] on div "Popularity 557" at bounding box center [551, 498] width 50 height 115
click at [110, 445] on span "🌎 Region-free" at bounding box center [123, 488] width 68 height 12
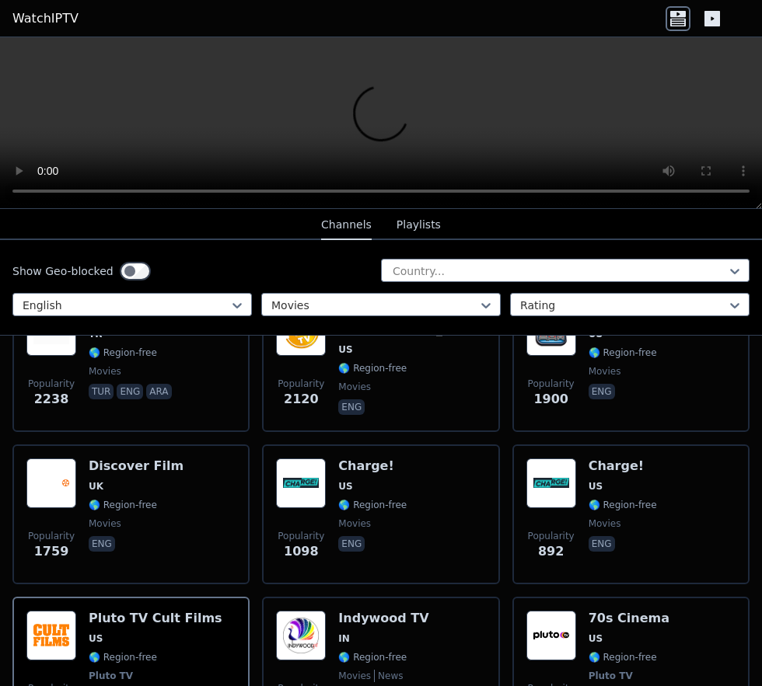
scroll to position [388, 0]
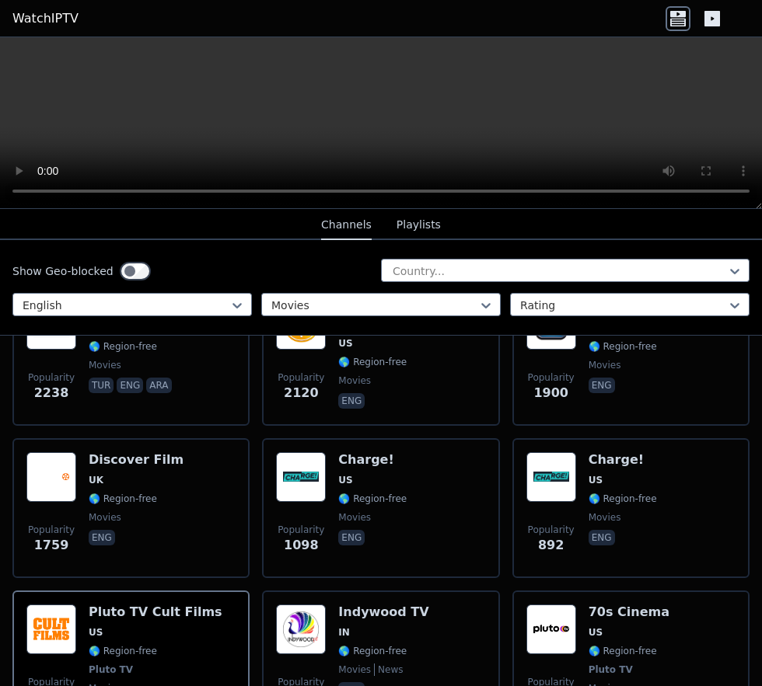
click at [92, 445] on div "Discover Film UK 🌎 Region-free movies eng" at bounding box center [136, 508] width 95 height 112
click at [347, 445] on p "eng" at bounding box center [351, 538] width 26 height 16
click at [609, 445] on span "🌎 Region-free" at bounding box center [622, 499] width 68 height 12
click at [370, 445] on span "🌎 Region-free" at bounding box center [372, 499] width 68 height 12
click at [84, 445] on div "Popularity 1759 Discover Film UK 🌎 Region-free movies eng" at bounding box center [130, 508] width 209 height 112
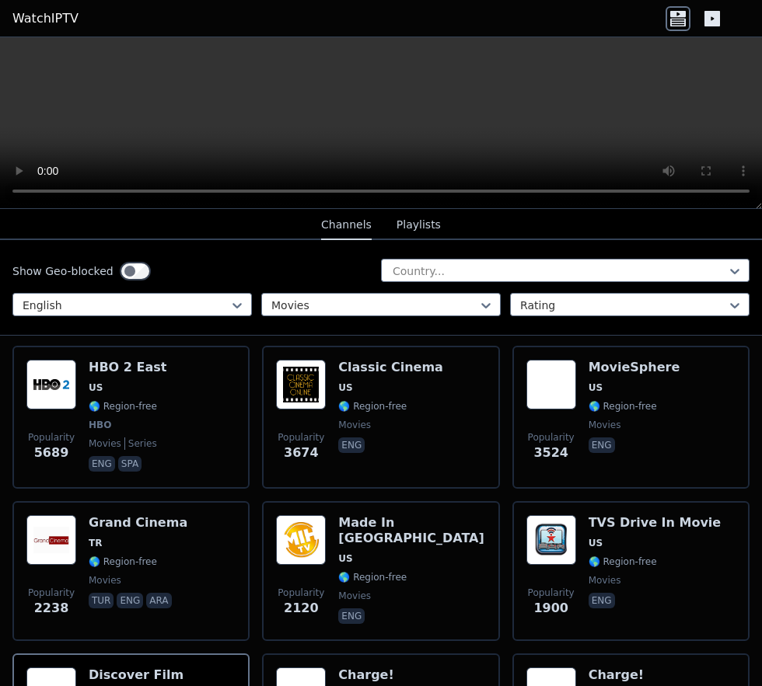
scroll to position [168, 0]
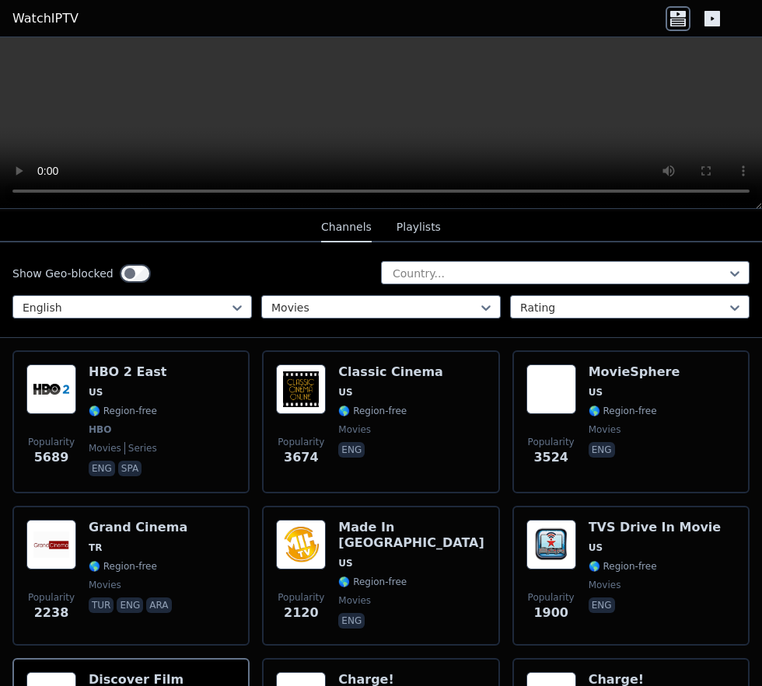
click at [593, 445] on span "US" at bounding box center [595, 548] width 14 height 12
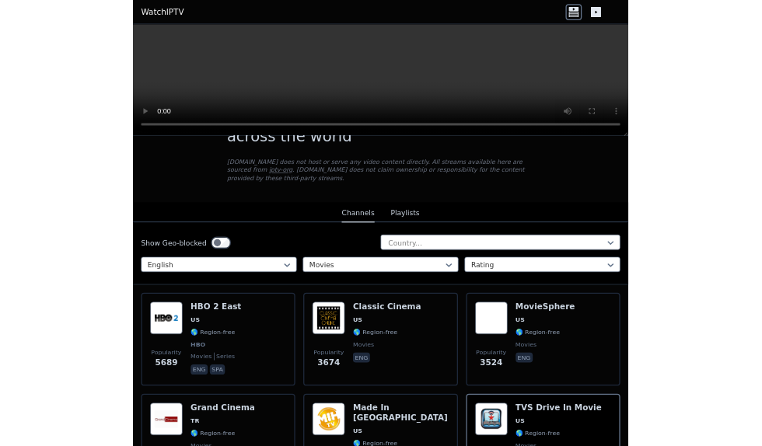
scroll to position [0, 0]
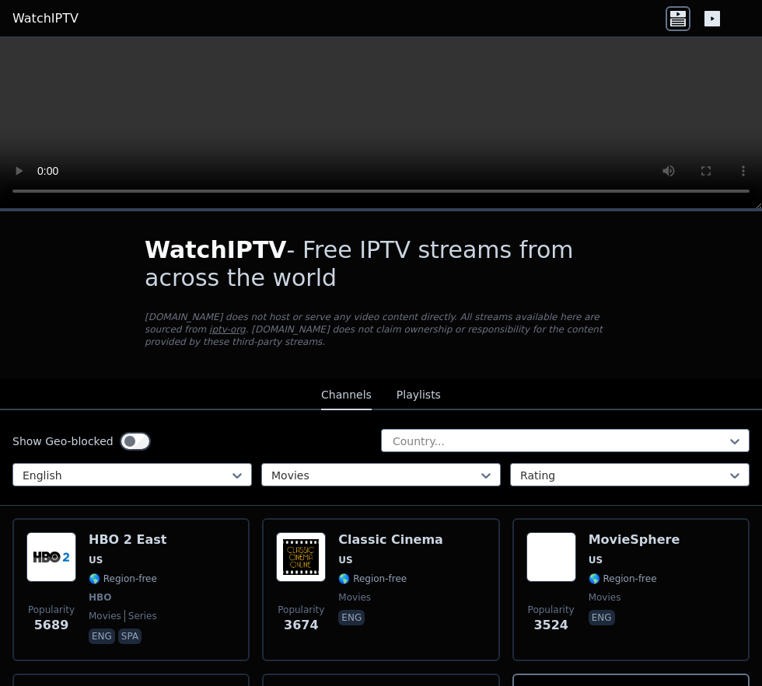
click at [596, 445] on div "MovieSphere US 🌎 Region-free movies eng" at bounding box center [634, 589] width 92 height 115
click at [93, 445] on div "HBO 2 East US 🌎 Region-free HBO movies series eng spa" at bounding box center [128, 589] width 78 height 115
